Goal: Information Seeking & Learning: Learn about a topic

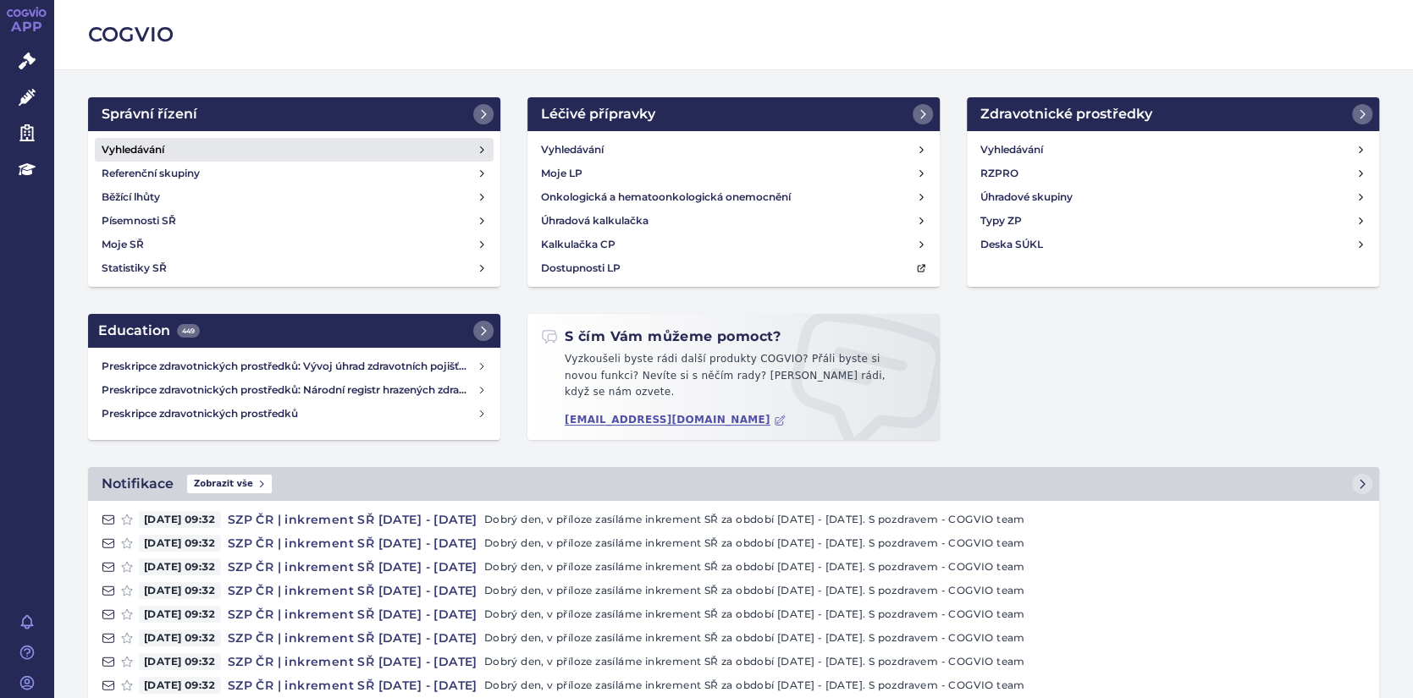
click at [117, 153] on h4 "Vyhledávání" at bounding box center [133, 149] width 63 height 17
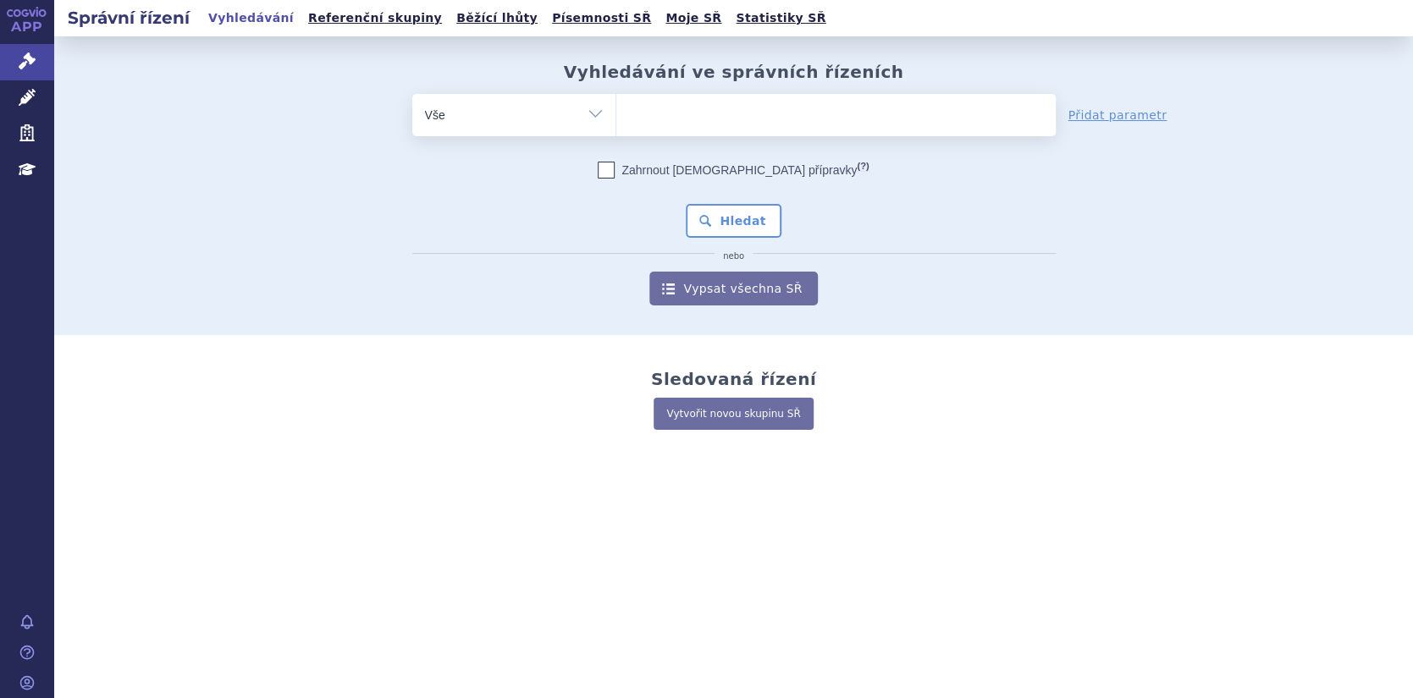
click at [652, 117] on ul at bounding box center [835, 112] width 439 height 36
click at [616, 117] on select at bounding box center [615, 114] width 1 height 42
click at [653, 117] on ul at bounding box center [835, 112] width 439 height 36
click at [616, 117] on select at bounding box center [615, 114] width 1 height 42
paste input "SUKLS141838/2023"
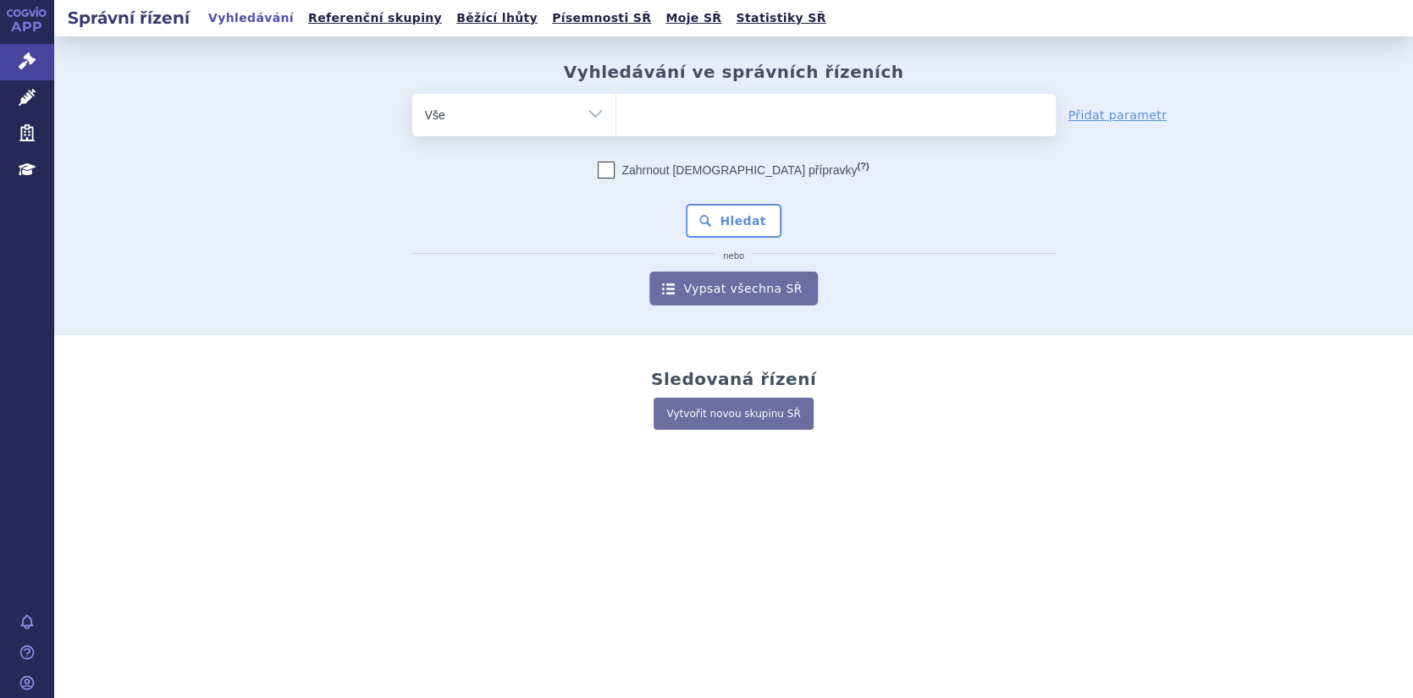
type input "SUKLS141838/2023"
select select "SUKLS141838/2023"
click at [722, 219] on button "Hledat" at bounding box center [734, 221] width 96 height 34
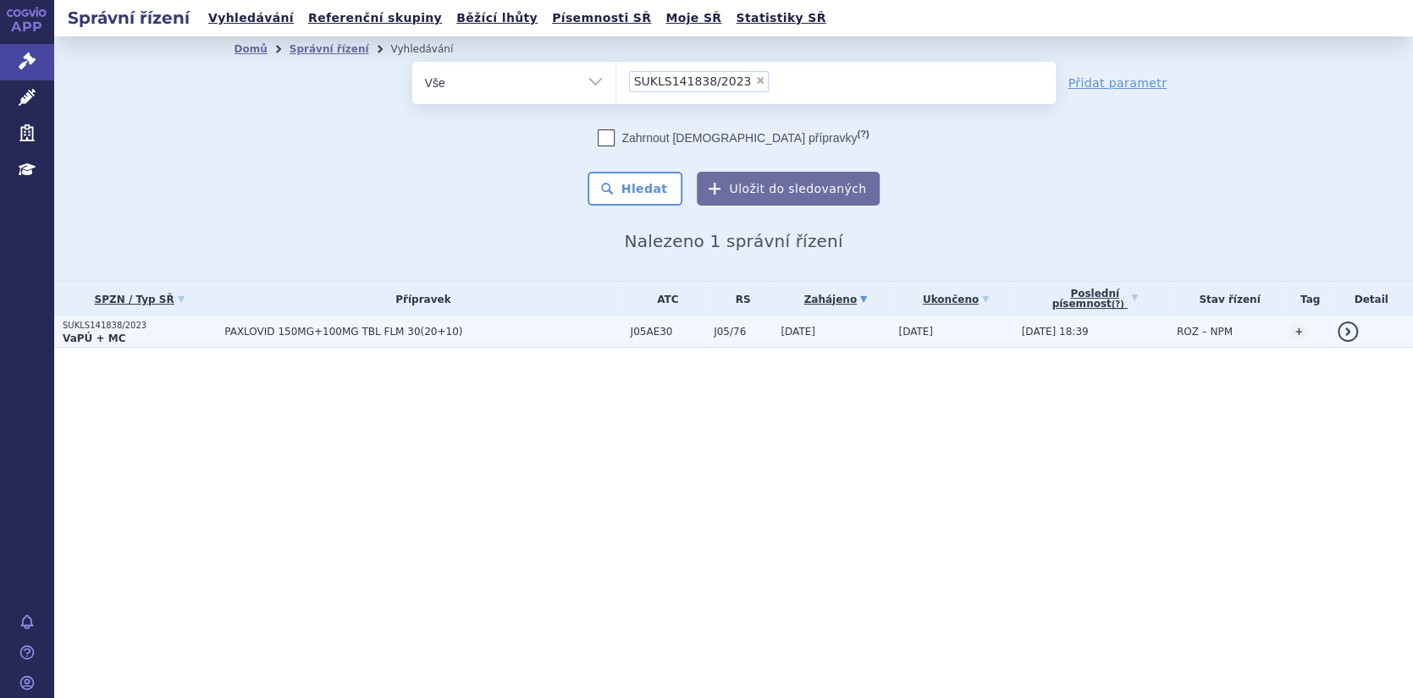
click at [1350, 329] on link "detail" at bounding box center [1348, 332] width 20 height 20
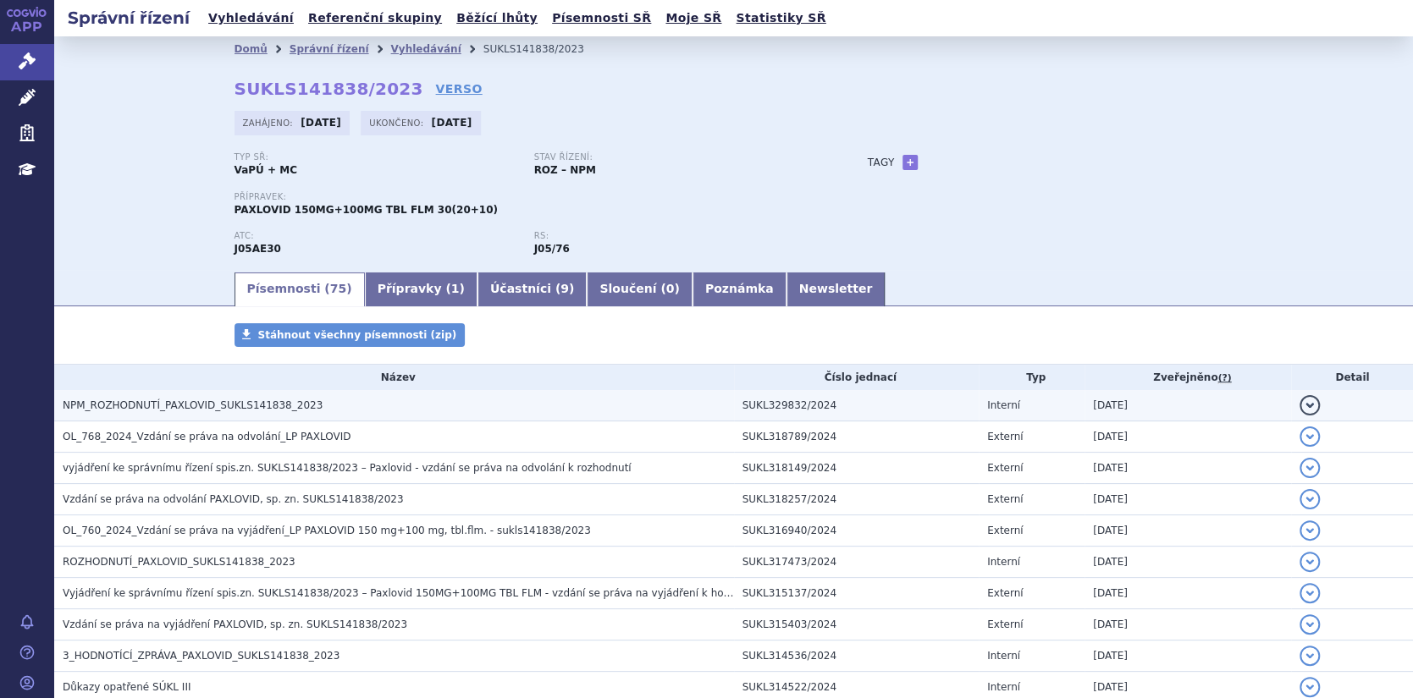
click at [1299, 401] on button "detail" at bounding box center [1309, 405] width 20 height 20
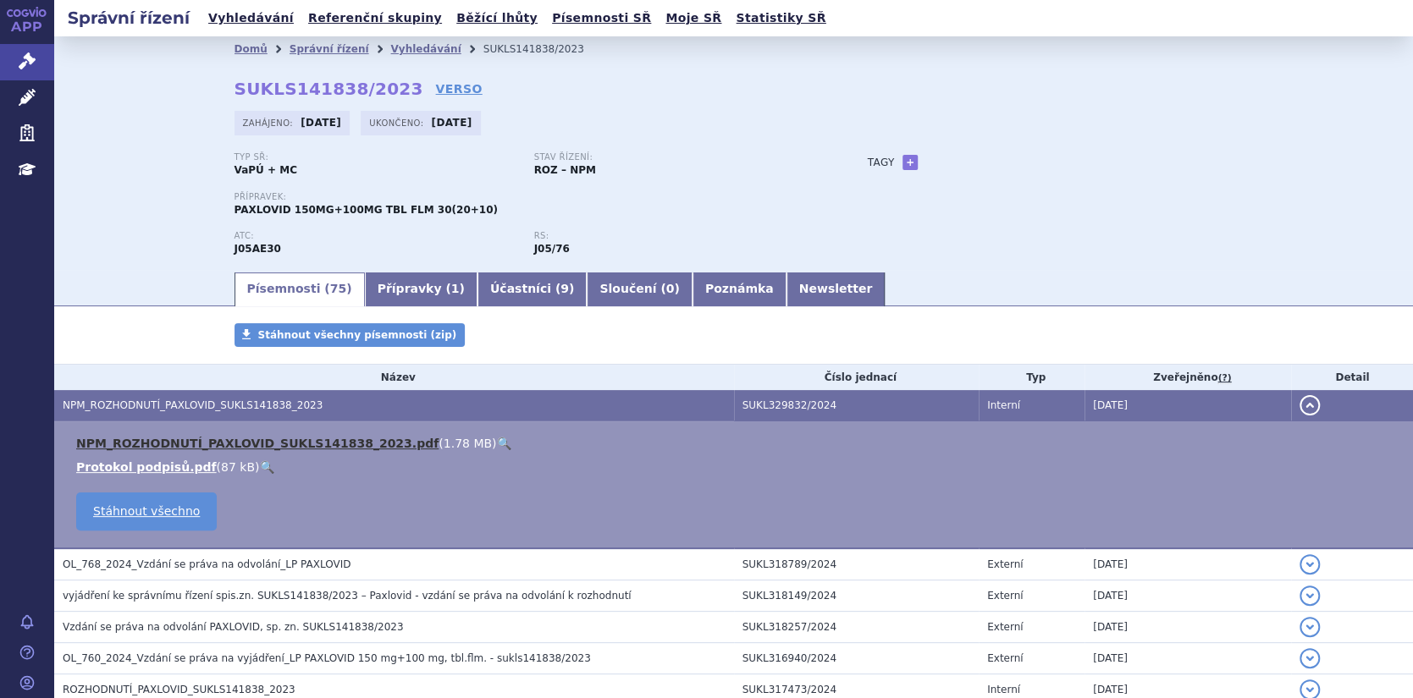
click at [341, 441] on link "NPM_ROZHODNUTÍ_PAXLOVID_SUKLS141838_2023.pdf" at bounding box center [257, 444] width 362 height 14
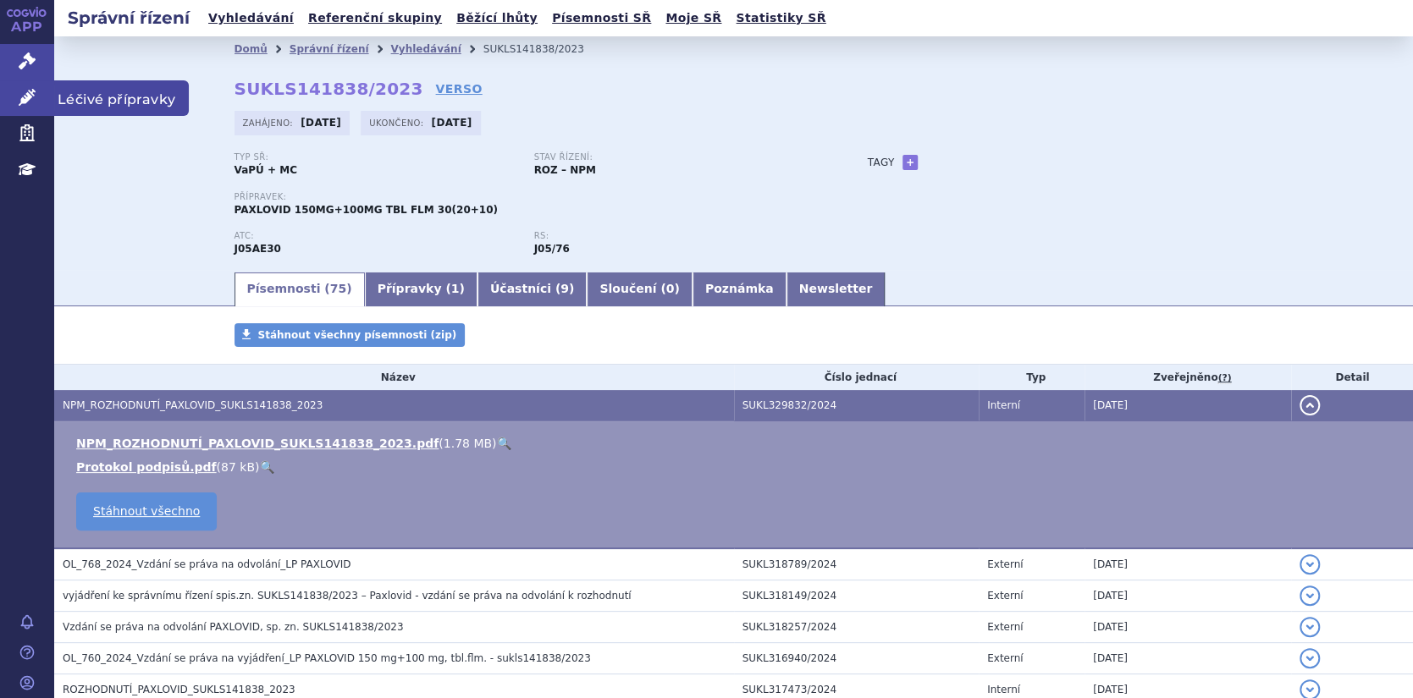
click at [29, 98] on icon at bounding box center [27, 97] width 17 height 17
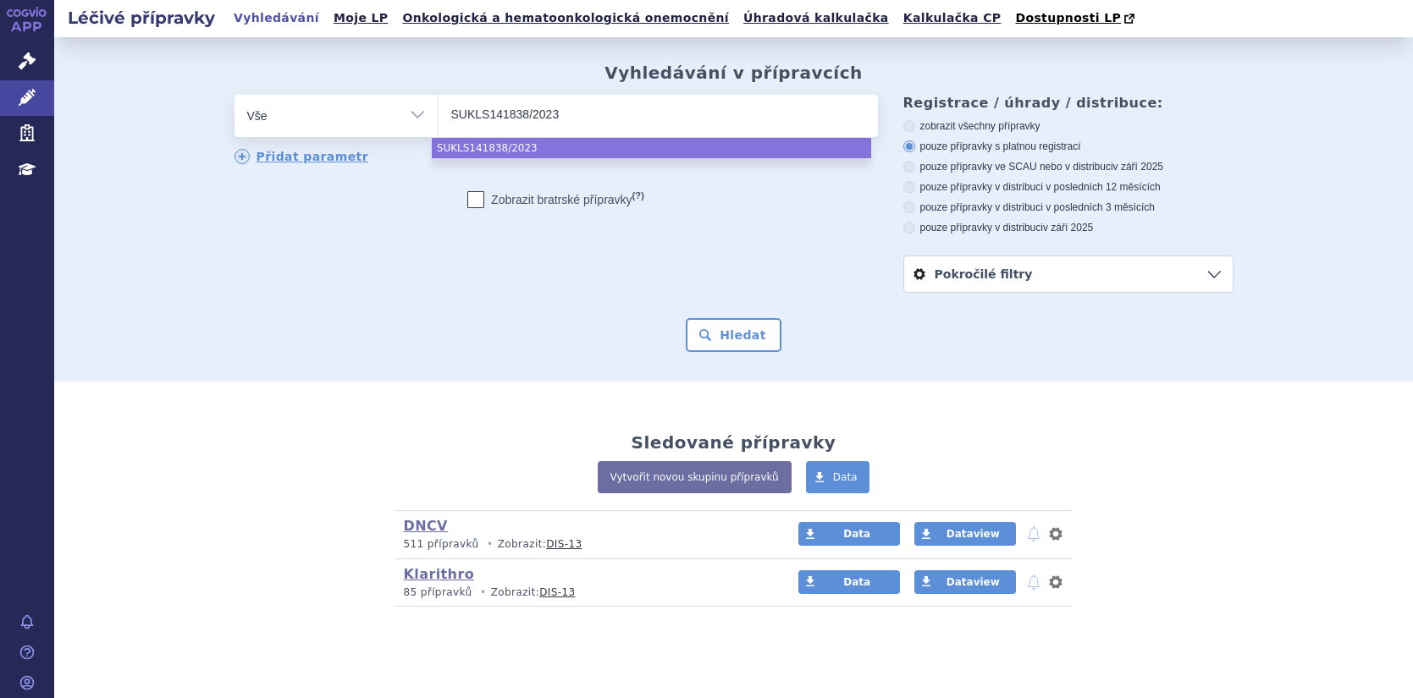
select select
type input "SUKLS14183"
type input "SUKL"
type input "S"
type input "PA"
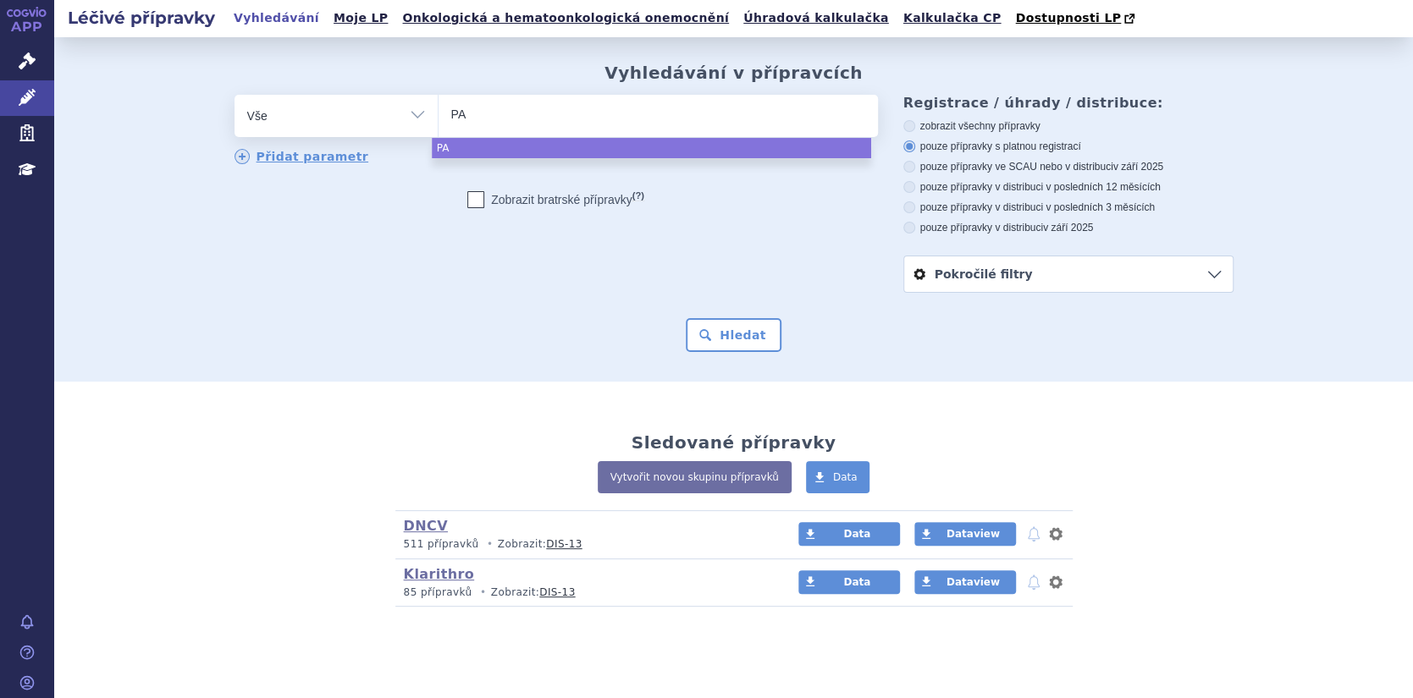
type input "PAX"
type input "PAXL"
type input "PAXLO"
type input "PAXLOV"
type input "PAXLOVI"
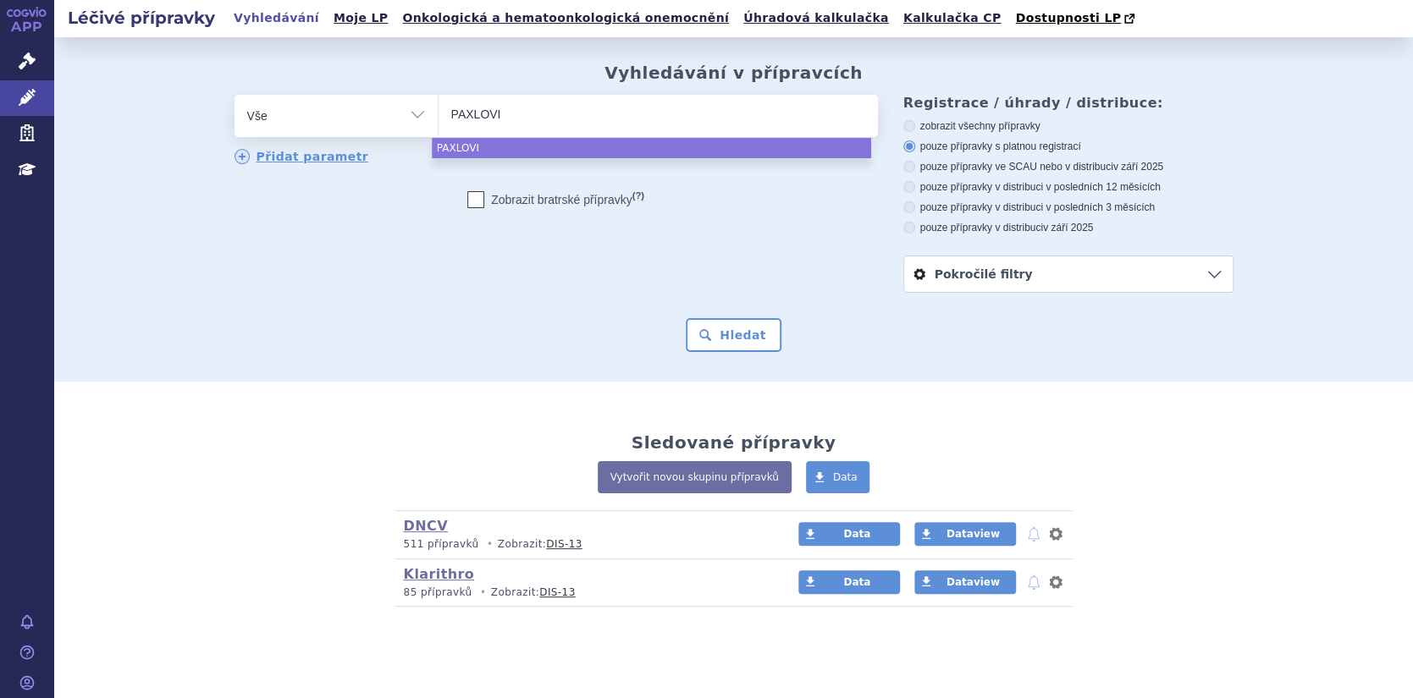
type input "PAXLOVID"
select select "PAXLOVID"
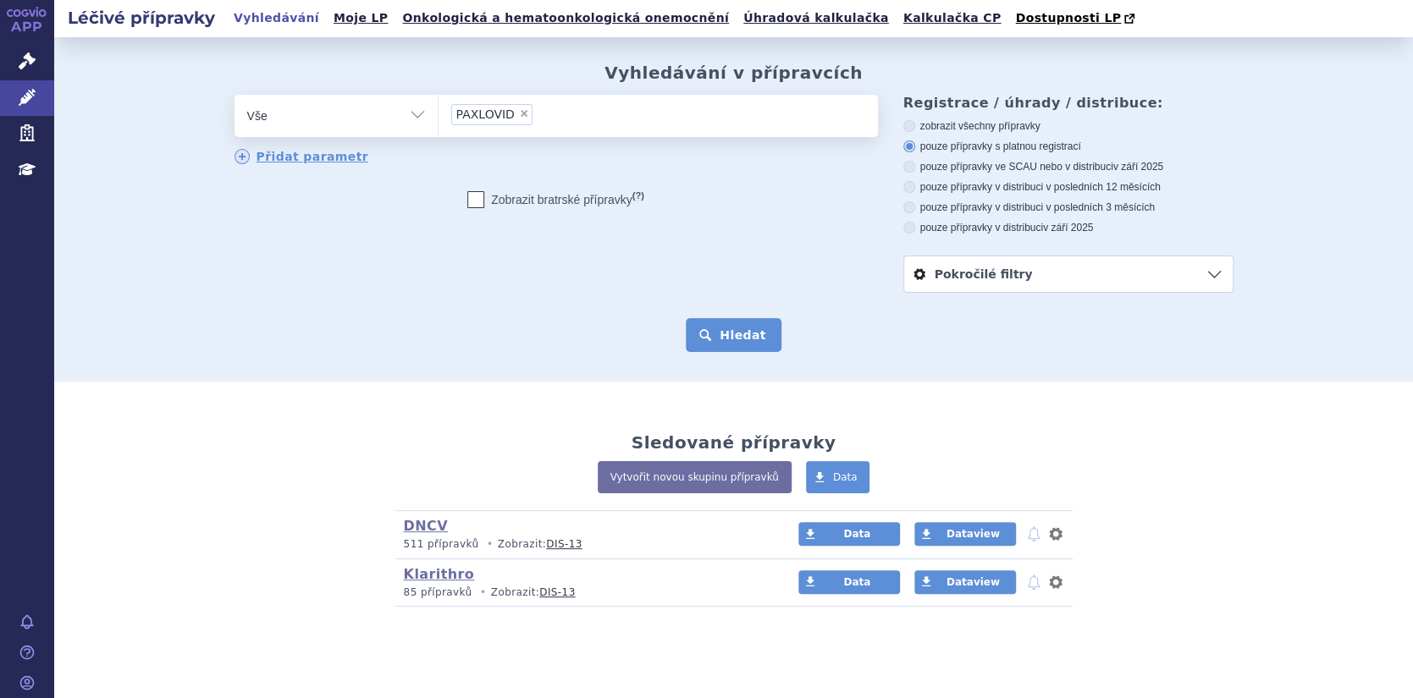
click at [737, 339] on button "Hledat" at bounding box center [734, 335] width 96 height 34
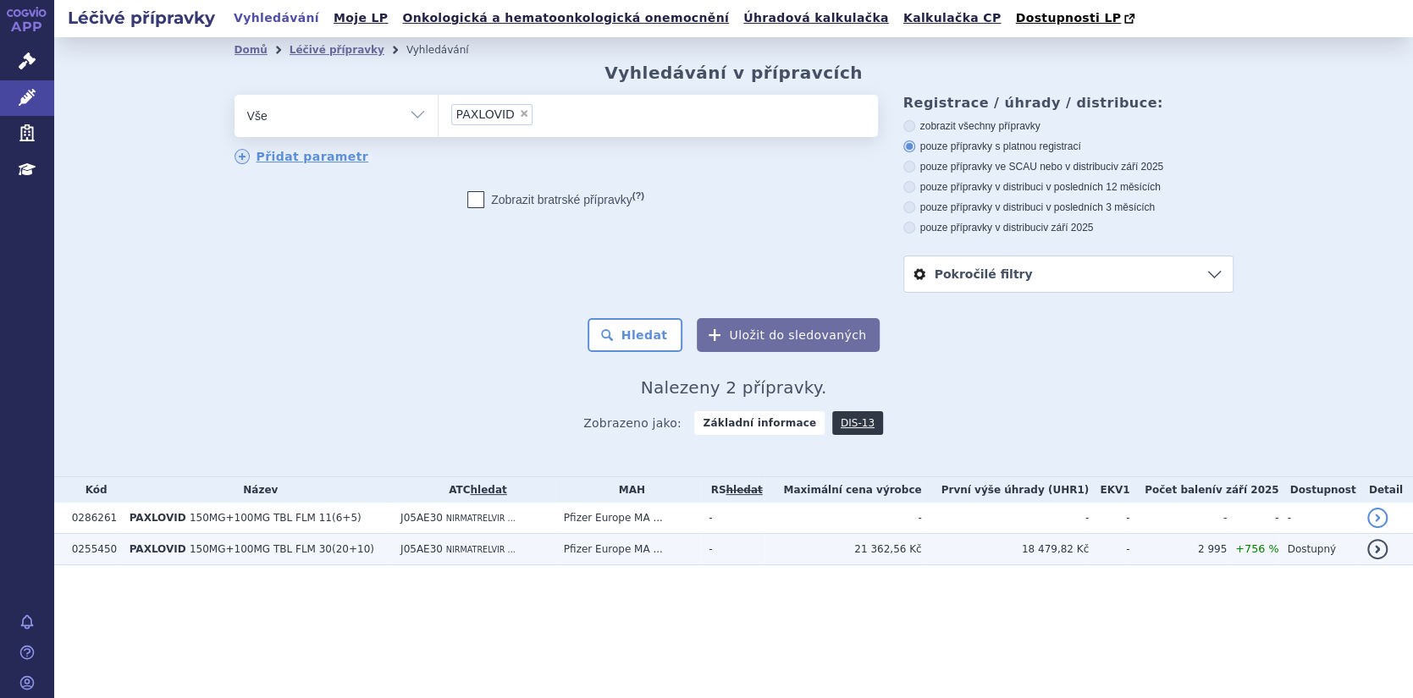
click at [1377, 552] on link "detail" at bounding box center [1377, 549] width 20 height 20
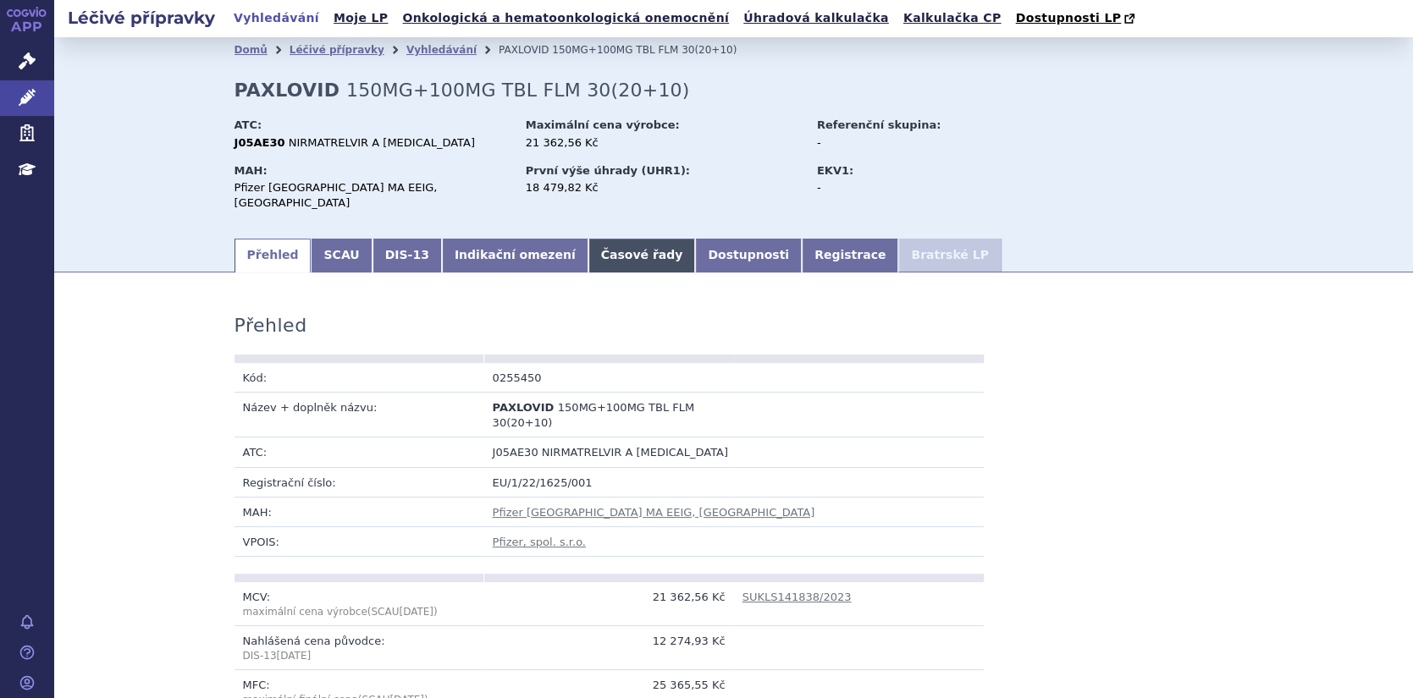
click at [588, 241] on link "Časové řady" at bounding box center [642, 256] width 108 height 34
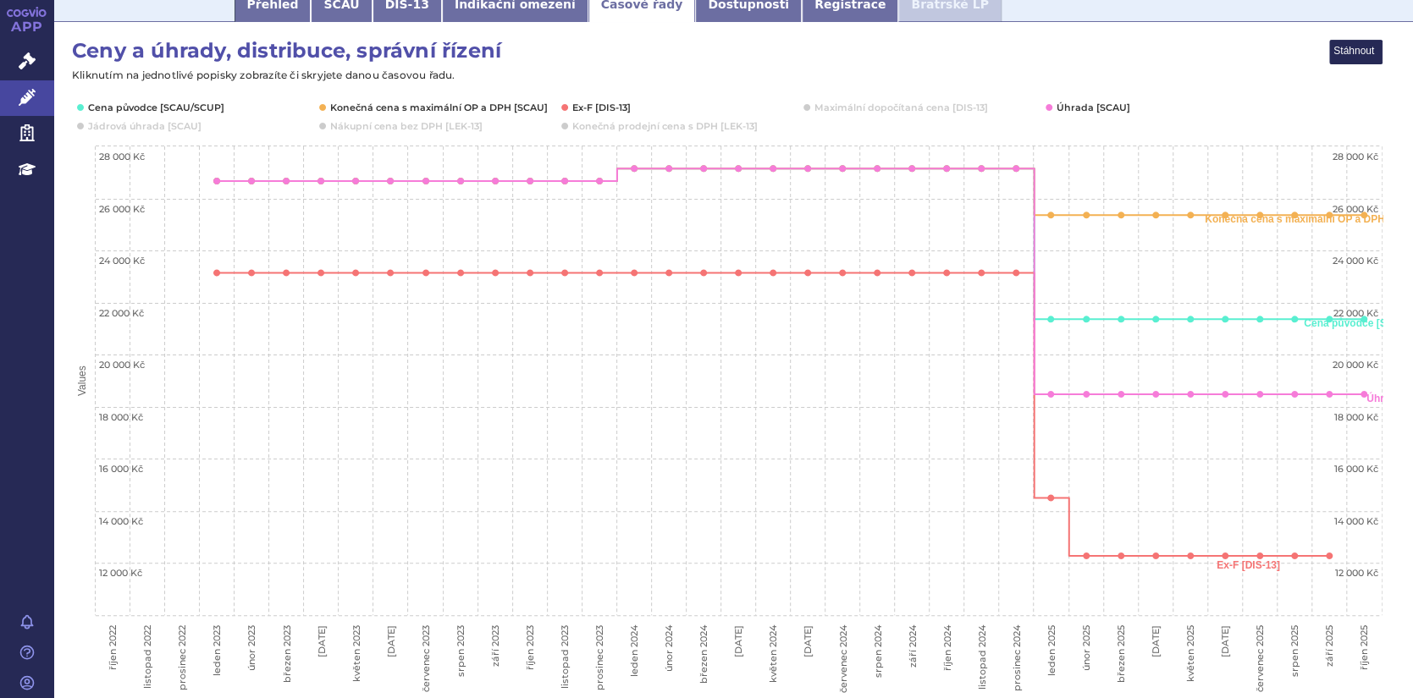
scroll to position [254, 0]
